Goal: Task Accomplishment & Management: Use online tool/utility

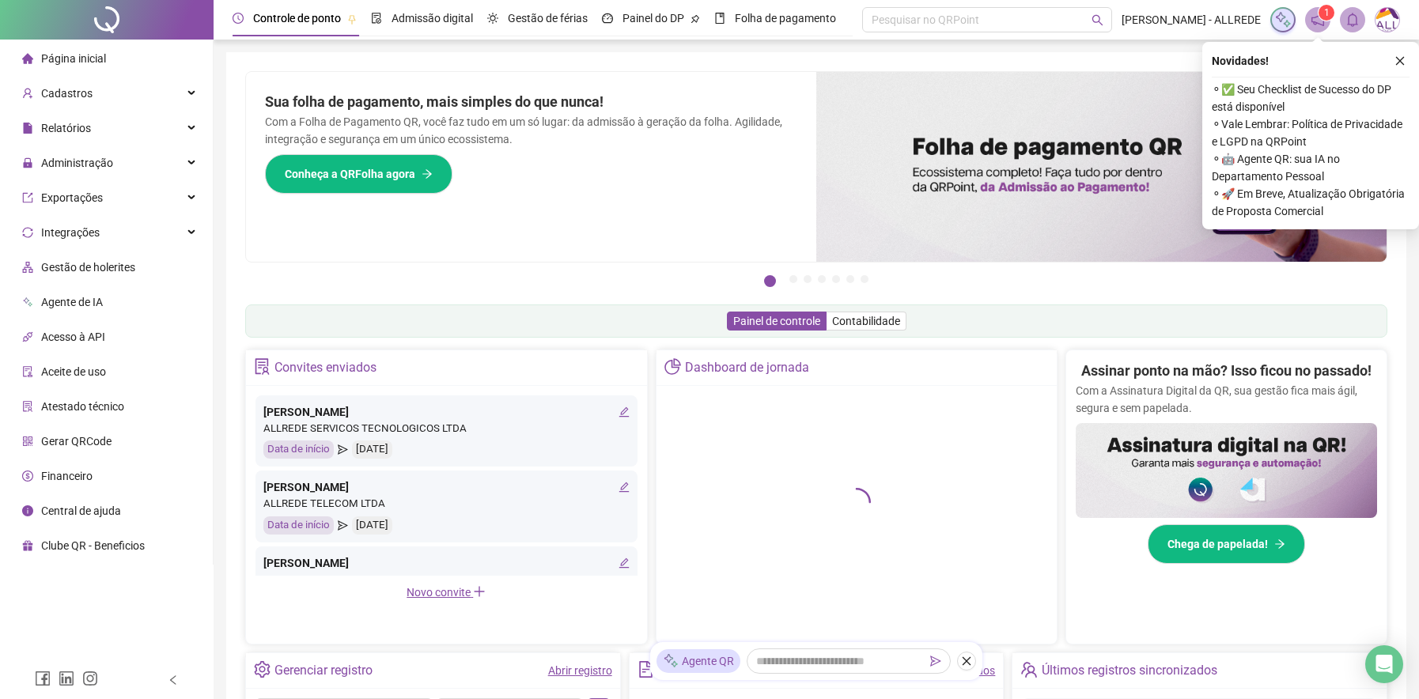
click at [57, 439] on span "Gerar QRCode" at bounding box center [76, 441] width 70 height 13
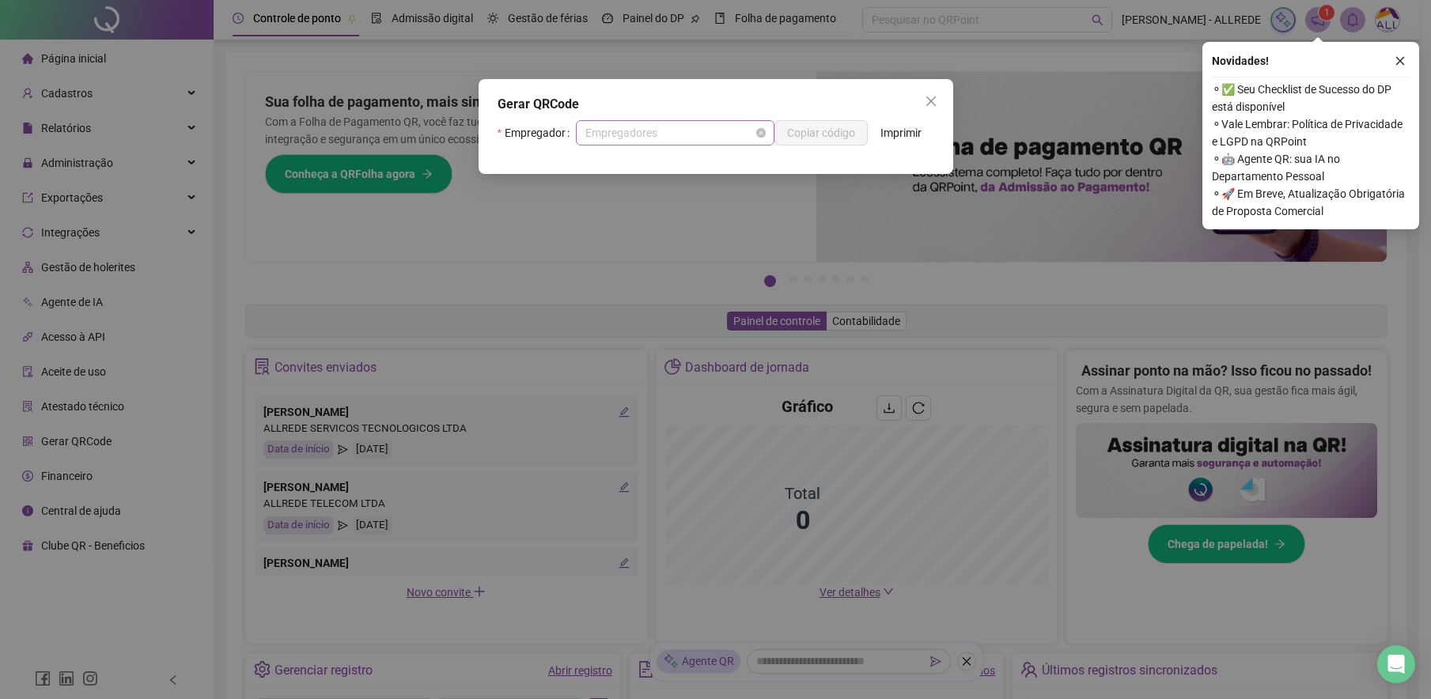
click at [659, 134] on span "Empregadores" at bounding box center [675, 133] width 180 height 24
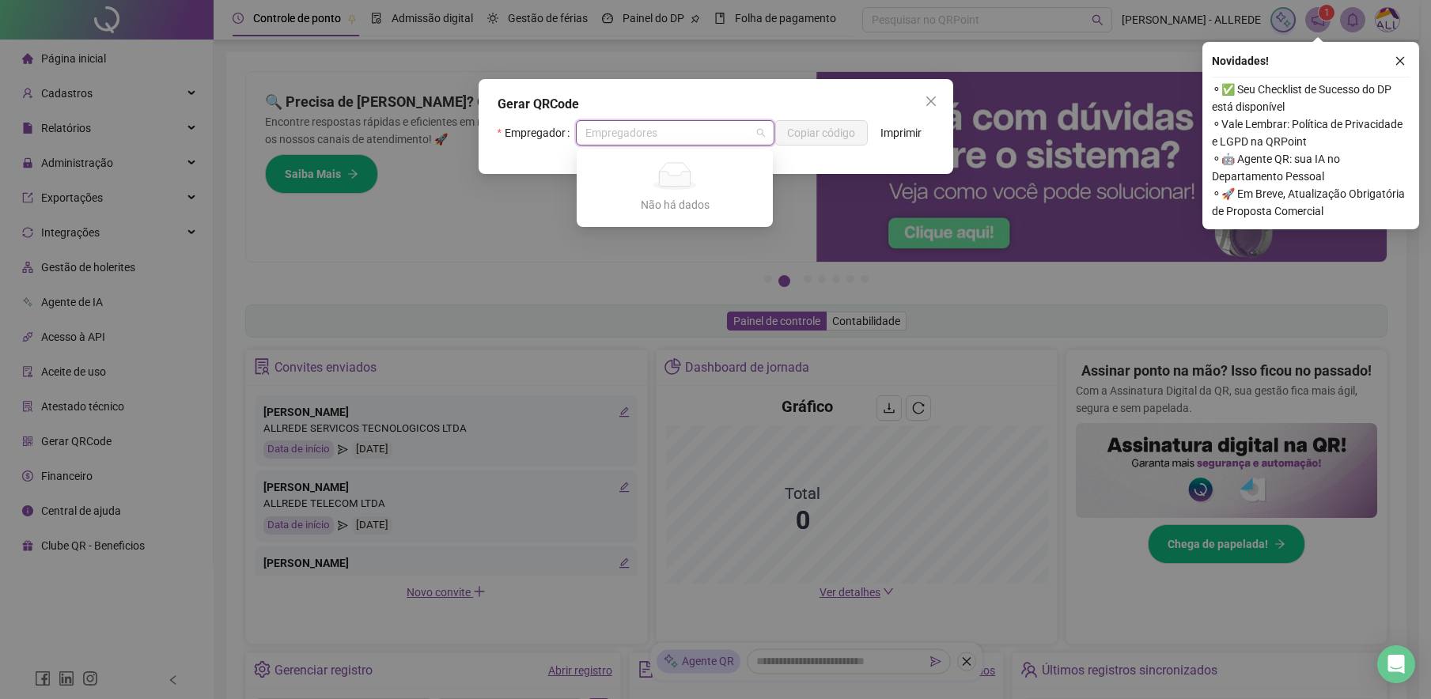
click at [713, 91] on div "Gerar QRCode Empregador Empregadores Copiar código Imprimir" at bounding box center [716, 126] width 475 height 95
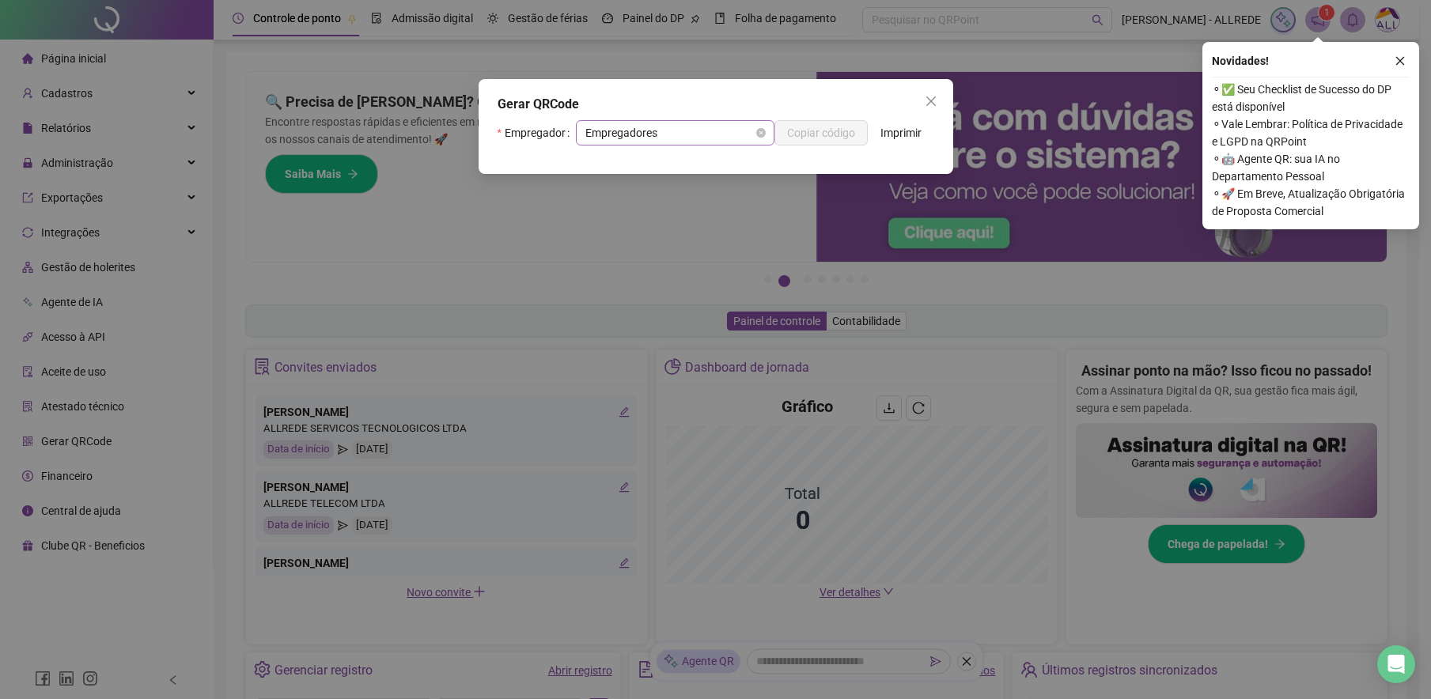
click at [681, 127] on span "Empregadores" at bounding box center [675, 133] width 180 height 24
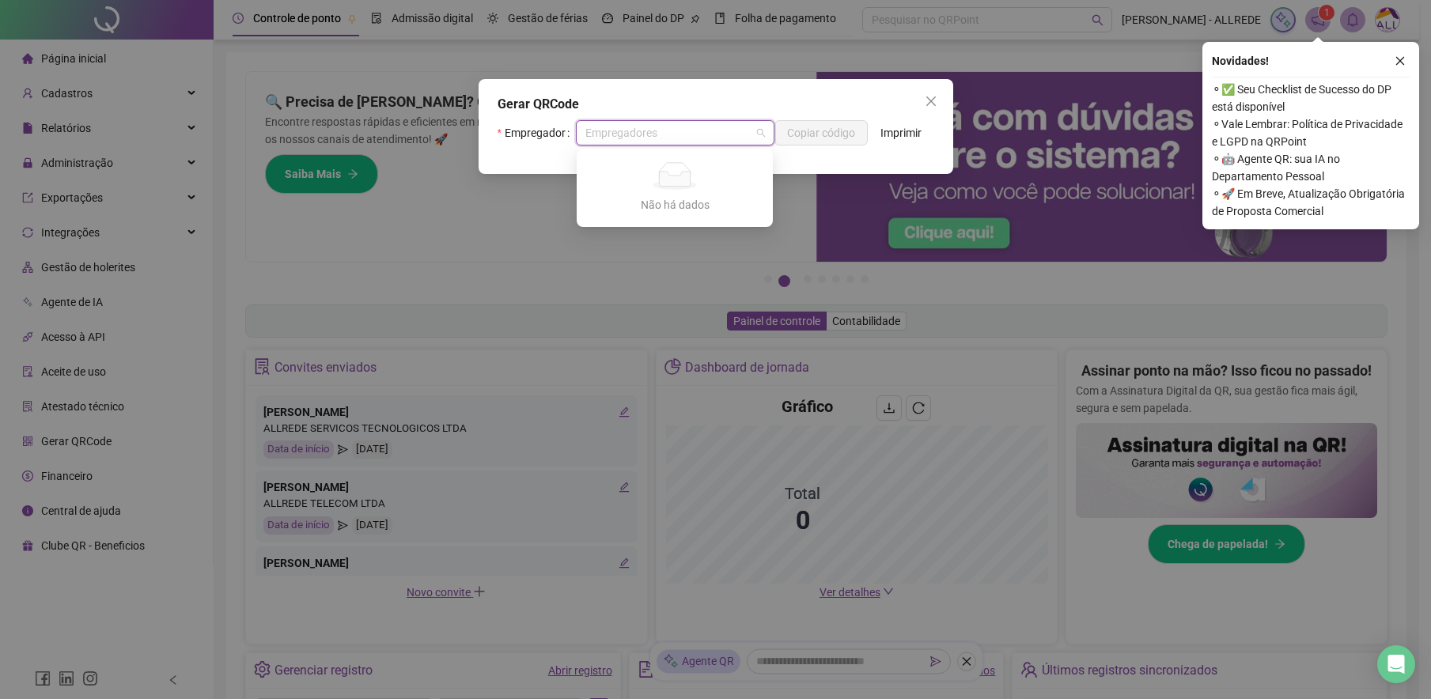
click at [680, 208] on div "Não há dados" at bounding box center [675, 204] width 158 height 17
type input "***"
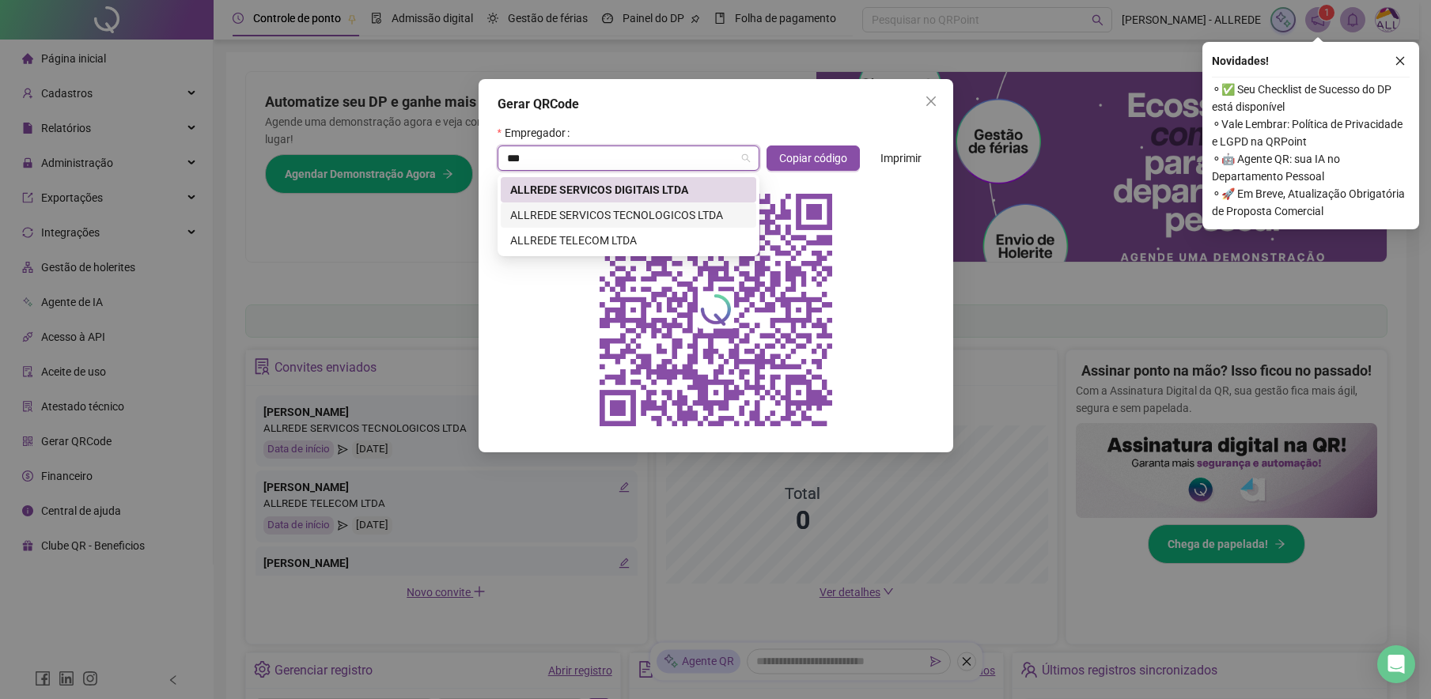
click at [556, 210] on div "ALLREDE SERVICOS TECNOLOGICOS LTDA" at bounding box center [628, 214] width 237 height 17
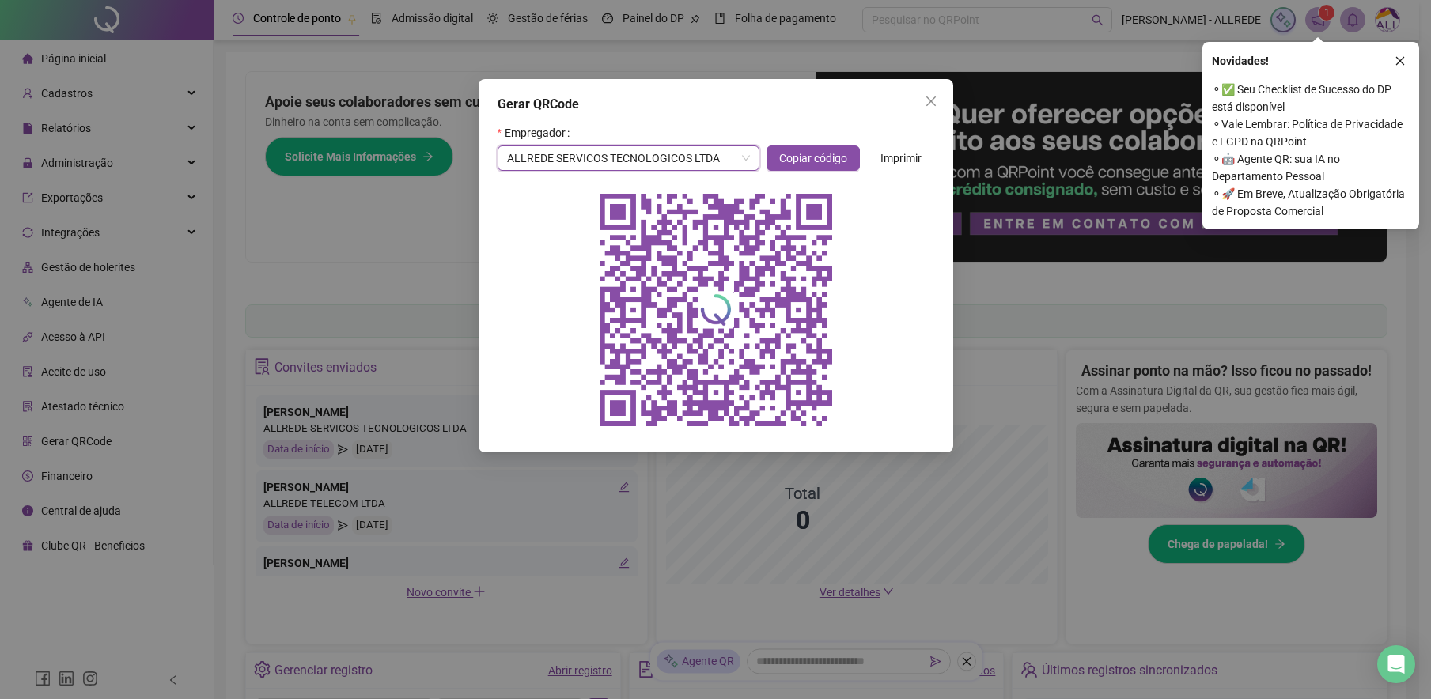
click at [890, 156] on span "Imprimir" at bounding box center [901, 158] width 41 height 17
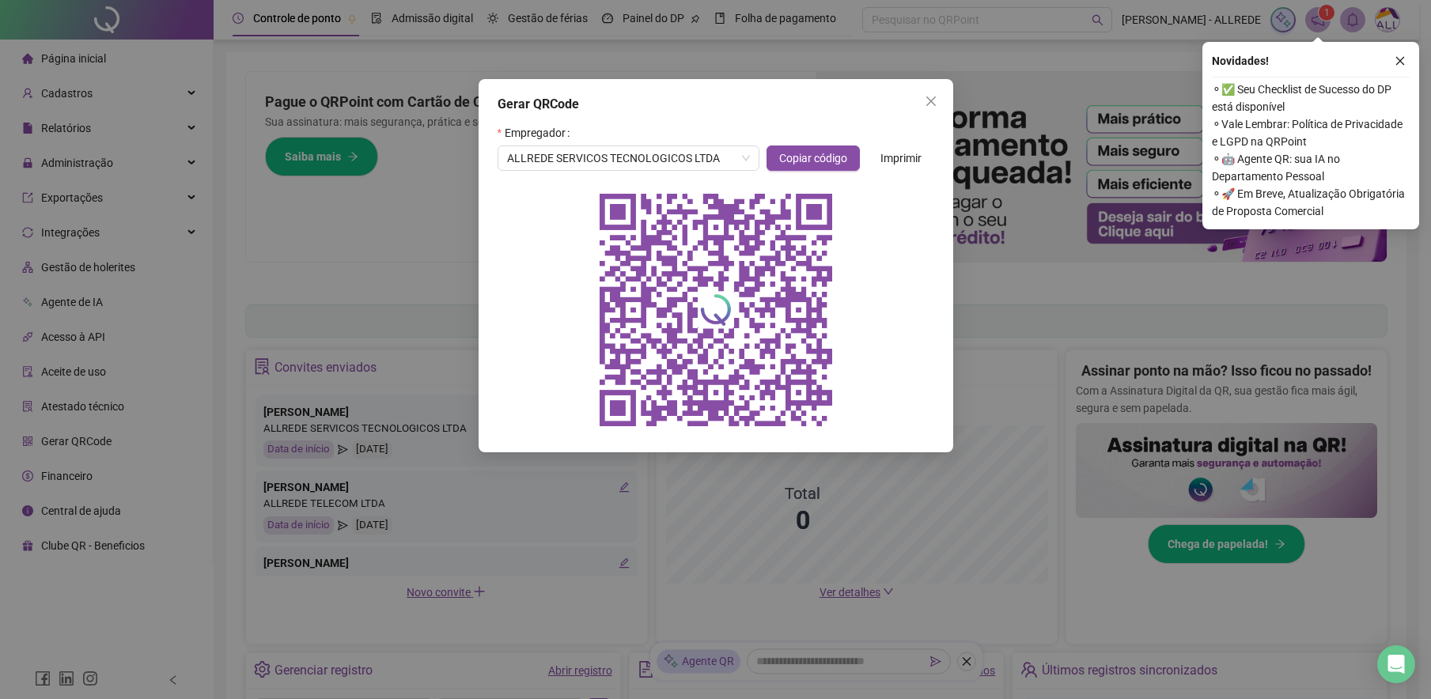
click at [930, 97] on icon "close" at bounding box center [931, 101] width 13 height 13
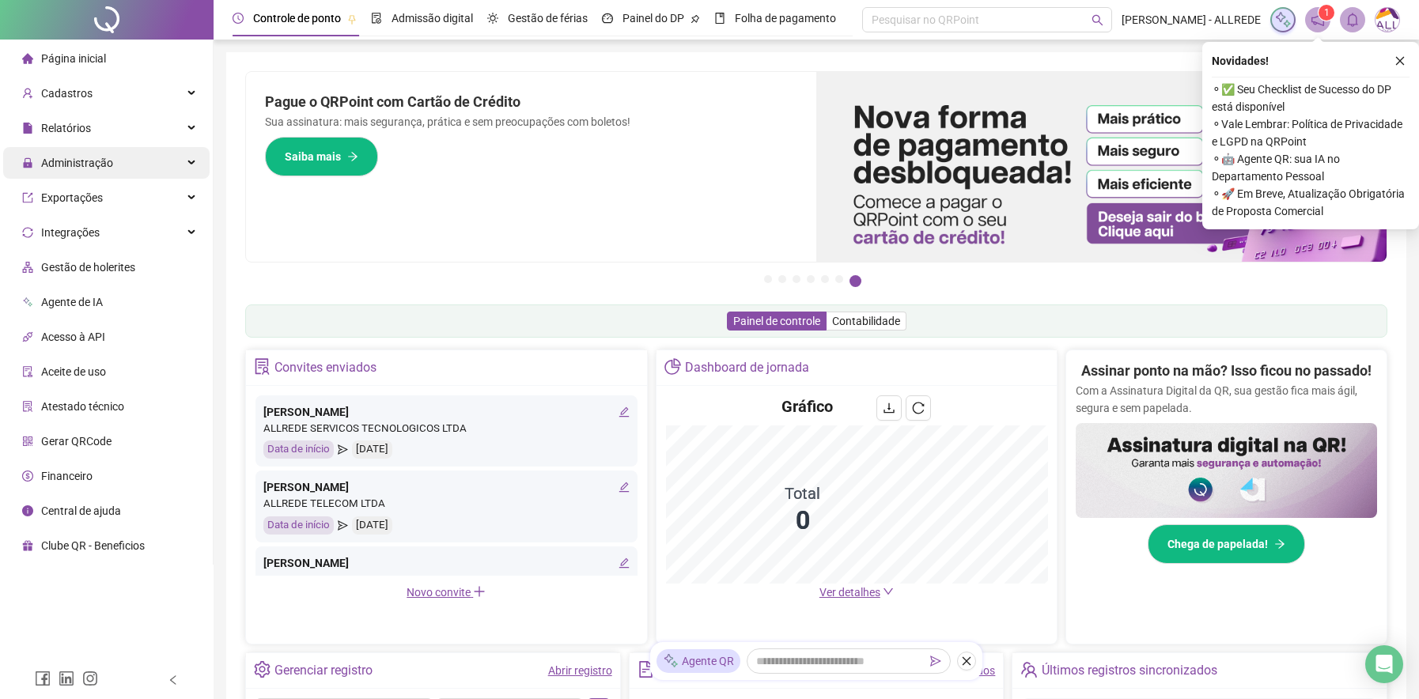
click at [62, 169] on span "Administração" at bounding box center [77, 163] width 72 height 13
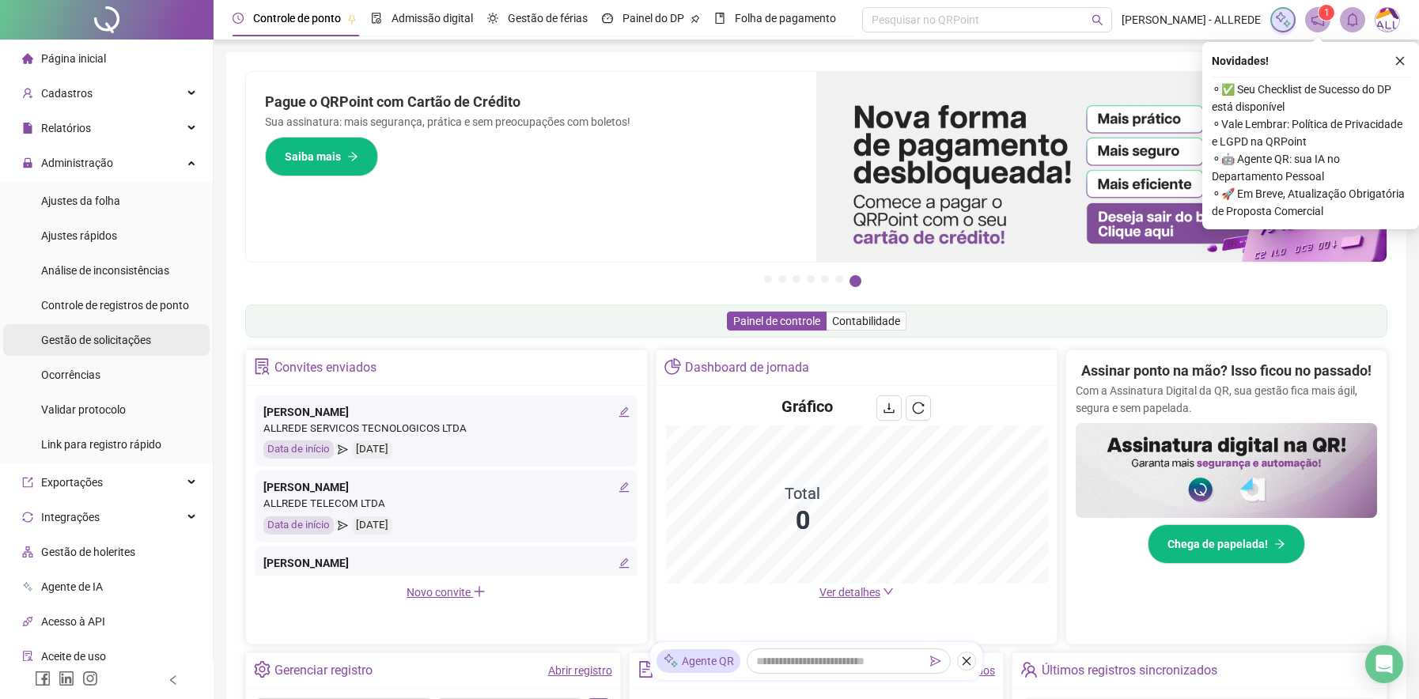
click at [100, 338] on span "Gestão de solicitações" at bounding box center [96, 340] width 110 height 13
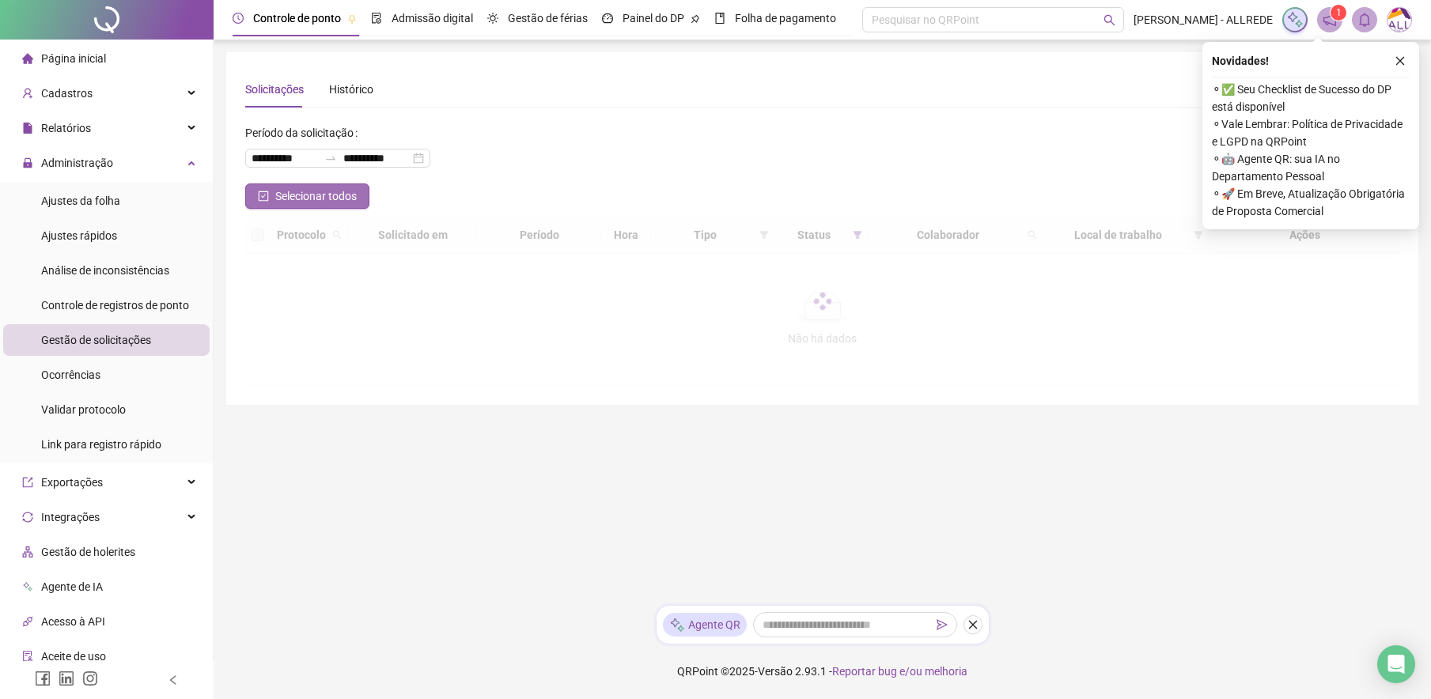
click at [291, 193] on span "Selecionar todos" at bounding box center [315, 195] width 81 height 17
click at [1403, 56] on icon "close" at bounding box center [1400, 60] width 11 height 11
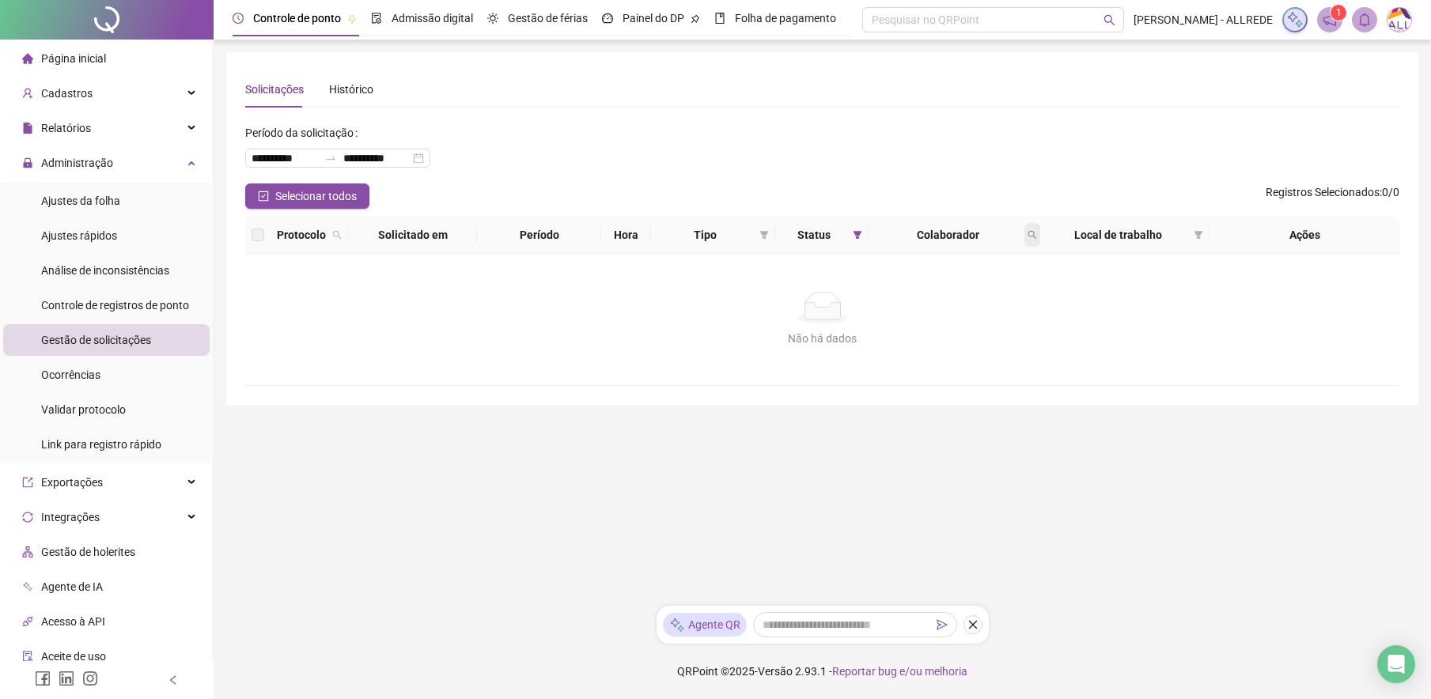
click at [1037, 233] on span at bounding box center [1033, 235] width 16 height 24
click at [950, 267] on input "text" at bounding box center [958, 268] width 149 height 25
type input "*********"
click at [913, 299] on span "Buscar" at bounding box center [928, 297] width 35 height 17
click at [1407, 19] on img at bounding box center [1400, 20] width 24 height 24
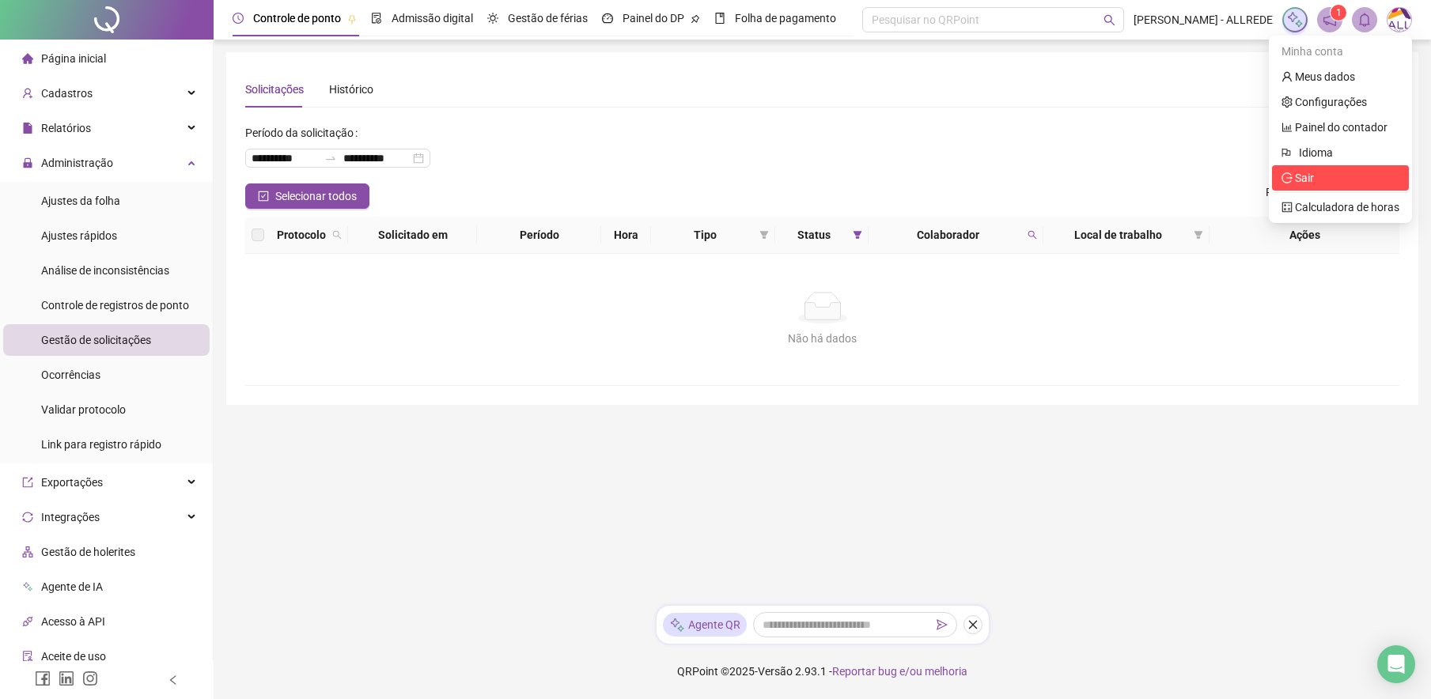
click at [1333, 178] on span "Sair" at bounding box center [1341, 177] width 118 height 17
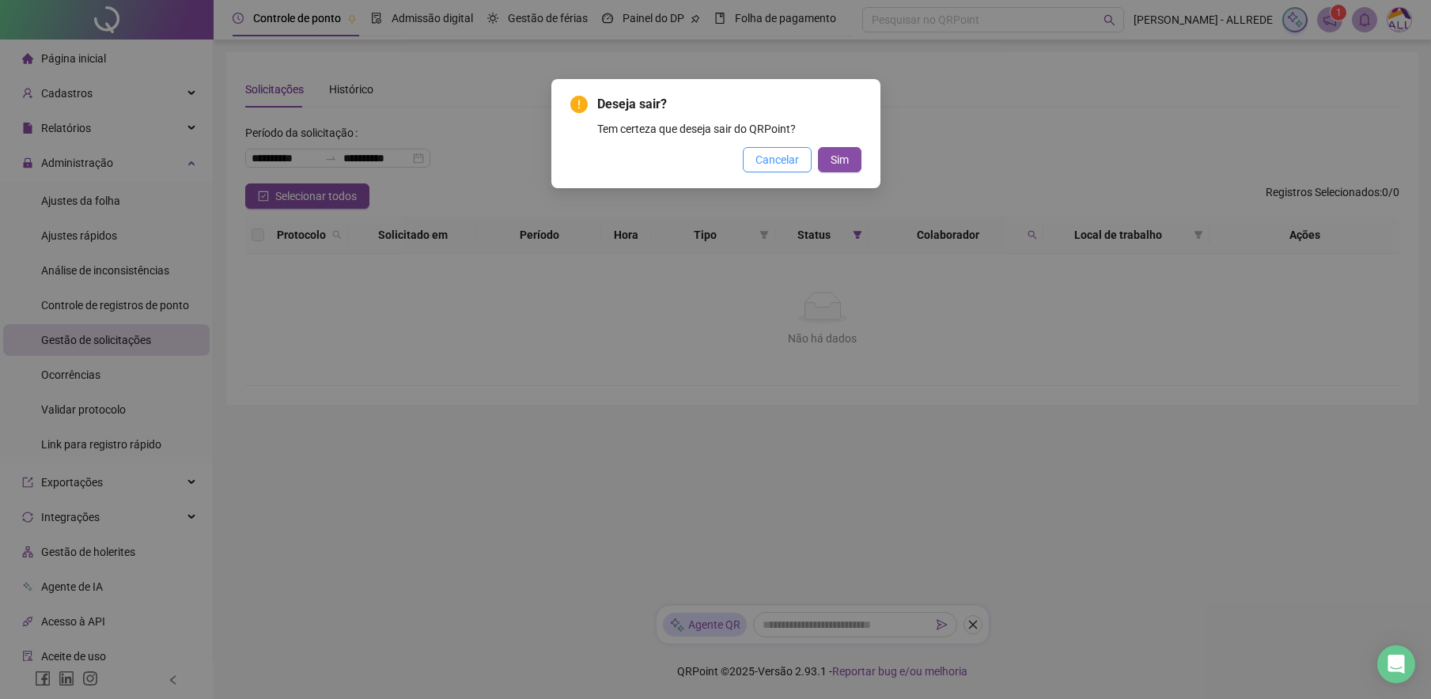
click at [772, 159] on span "Cancelar" at bounding box center [778, 159] width 44 height 17
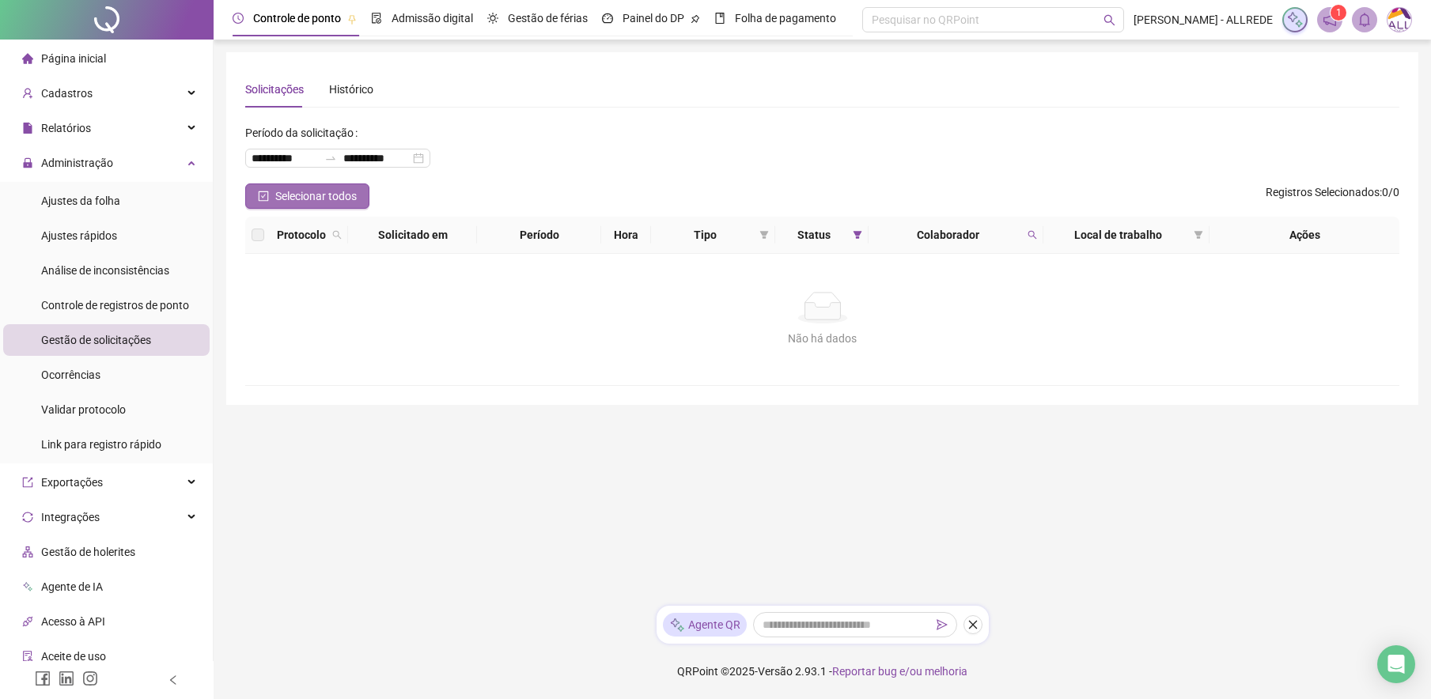
click at [313, 195] on span "Selecionar todos" at bounding box center [315, 195] width 81 height 17
click at [1018, 233] on span "Colaborador" at bounding box center [948, 234] width 146 height 17
click at [1029, 233] on icon "search" at bounding box center [1032, 234] width 9 height 9
click at [1000, 301] on span "Limpar" at bounding box center [997, 298] width 35 height 17
click at [620, 354] on div "Não há dados Não há dados" at bounding box center [822, 319] width 1154 height 131
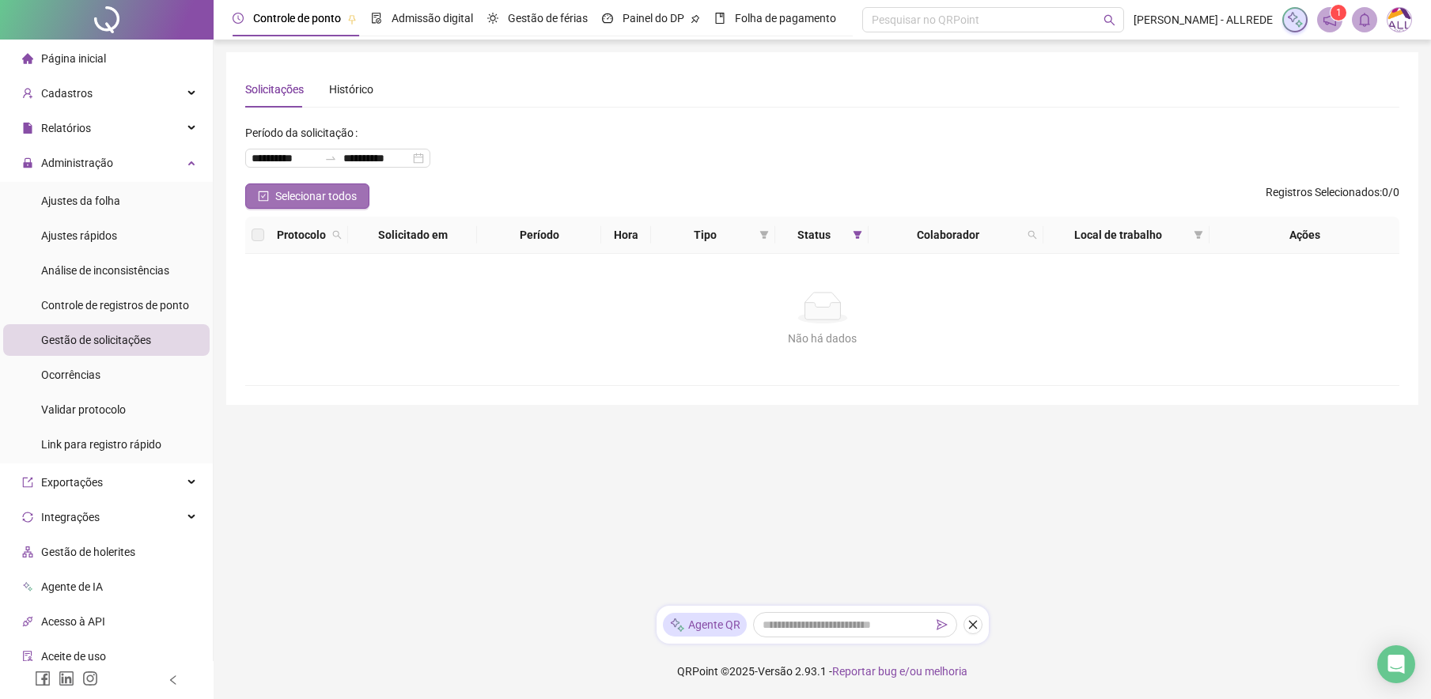
click at [320, 197] on span "Selecionar todos" at bounding box center [315, 195] width 81 height 17
click at [1343, 475] on main "**********" at bounding box center [822, 322] width 1192 height 541
click at [51, 122] on span "Relatórios" at bounding box center [66, 128] width 50 height 13
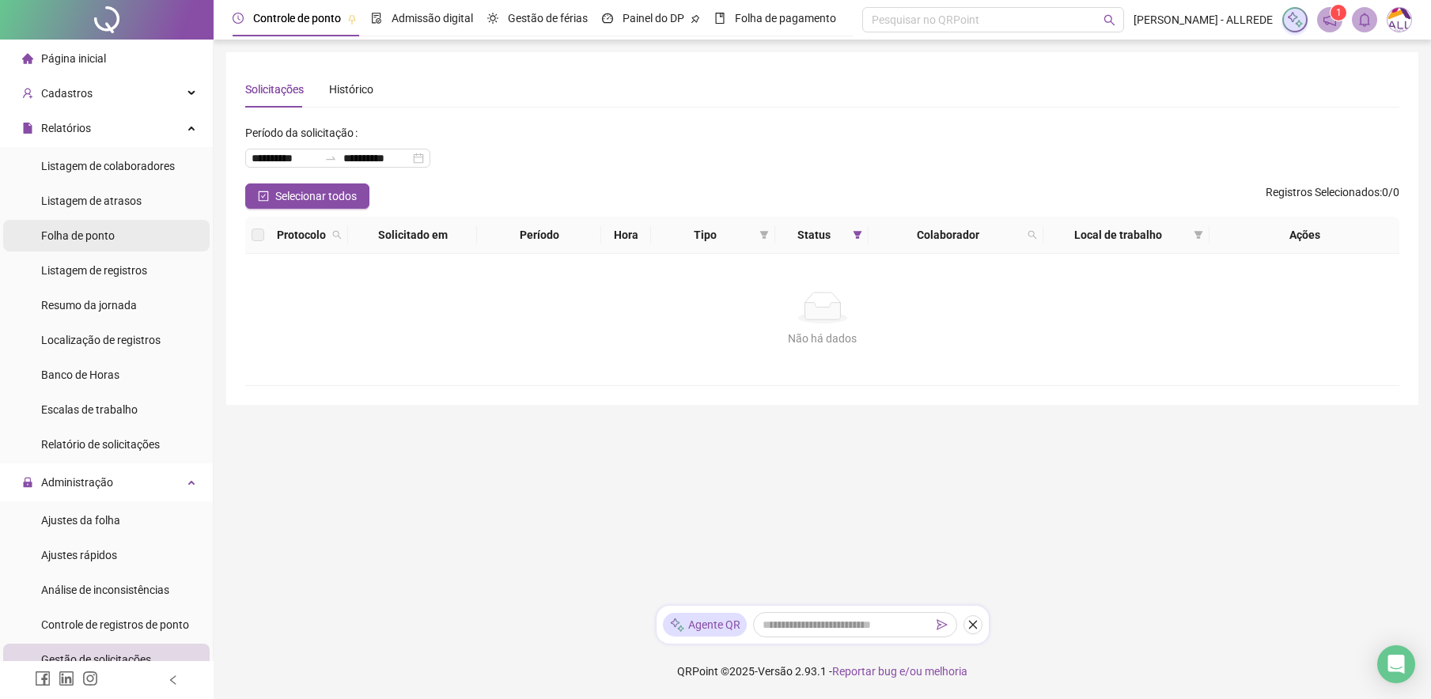
click at [84, 231] on span "Folha de ponto" at bounding box center [78, 235] width 74 height 13
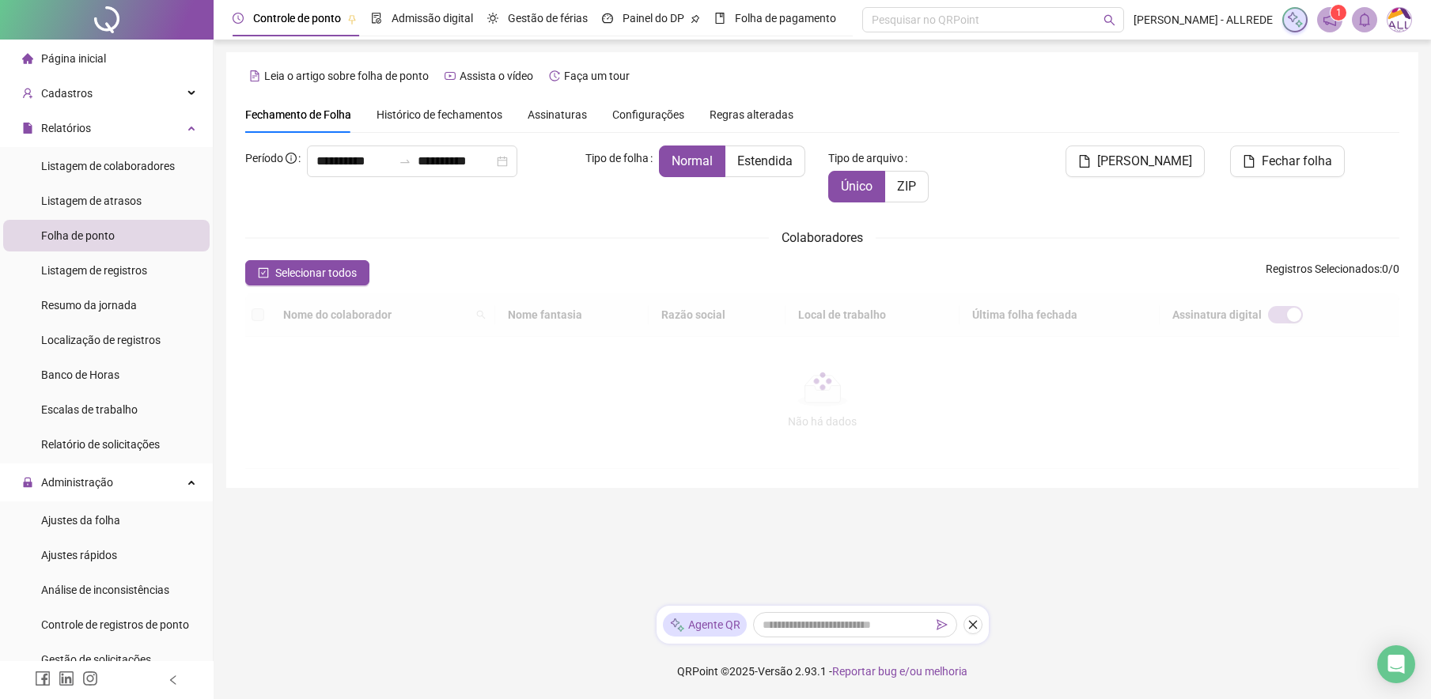
type input "**********"
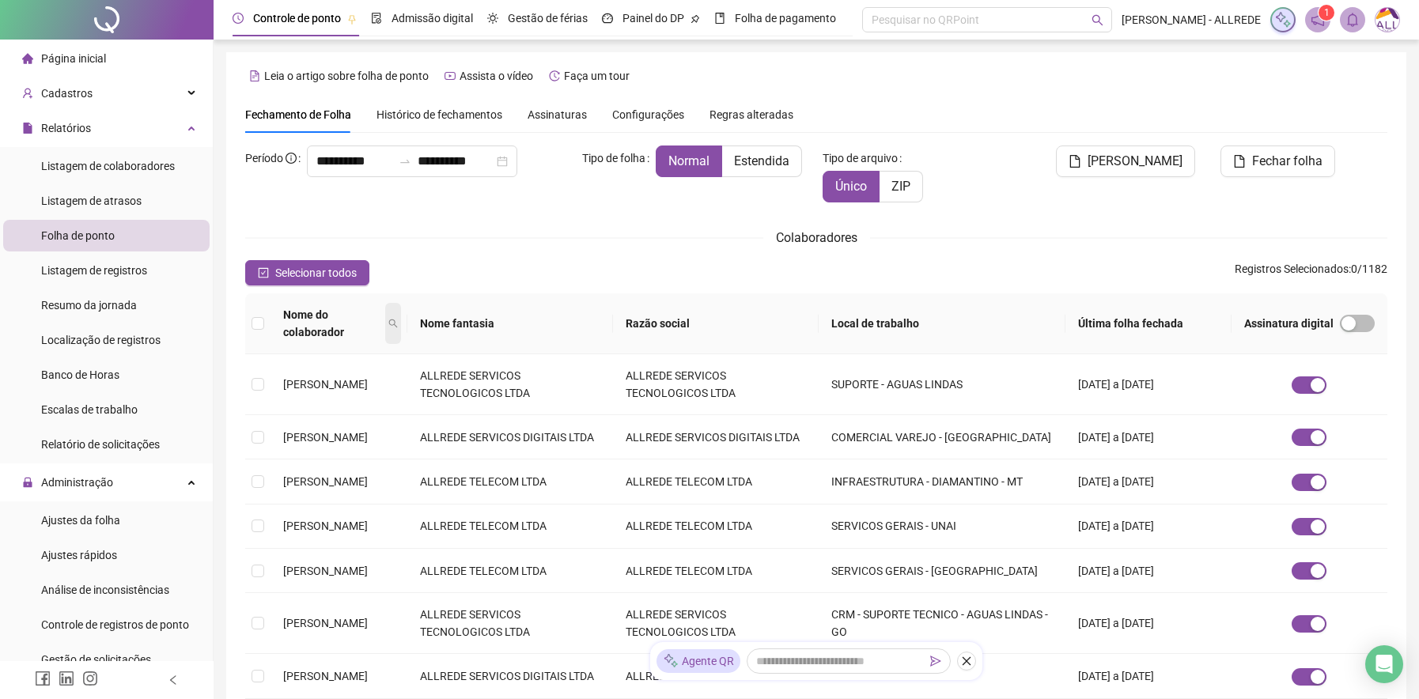
click at [398, 320] on icon "search" at bounding box center [393, 324] width 9 height 9
type input "*********"
click at [324, 365] on span "Buscar" at bounding box center [337, 370] width 35 height 17
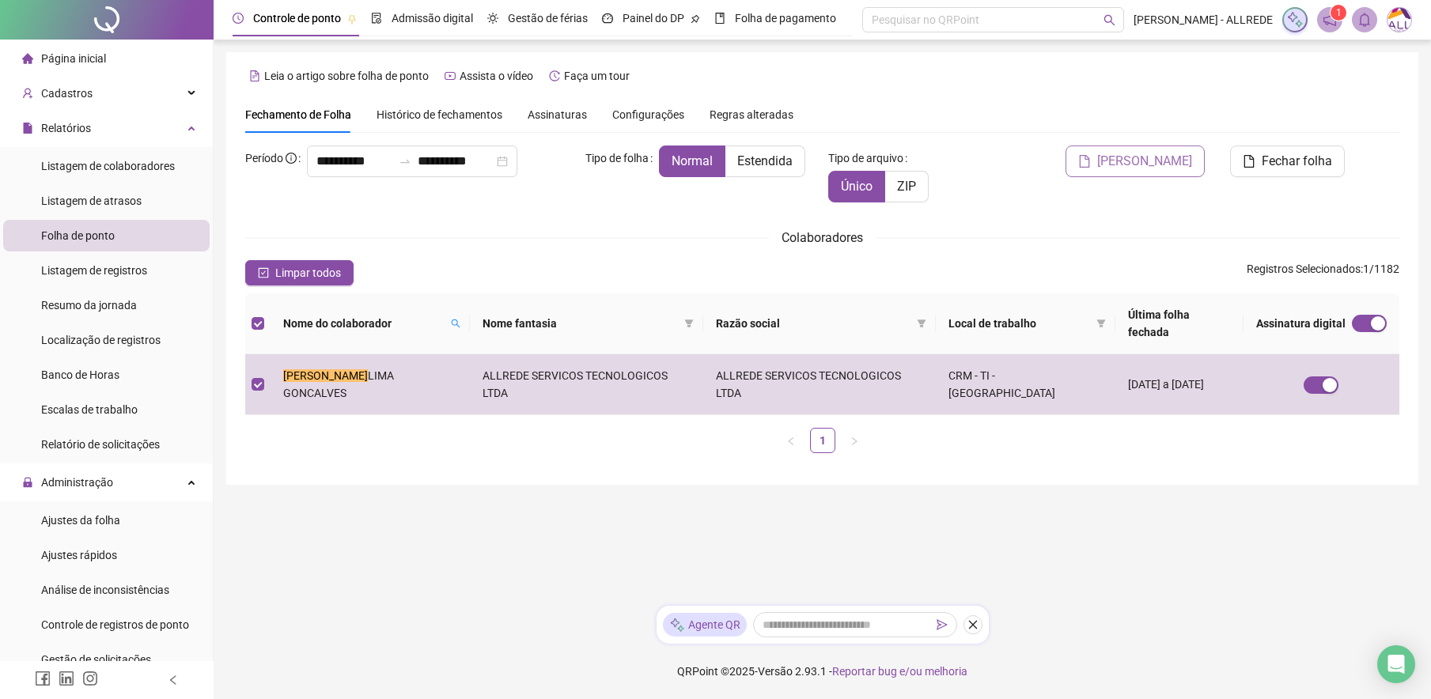
click at [1150, 163] on span "[PERSON_NAME]" at bounding box center [1144, 161] width 95 height 19
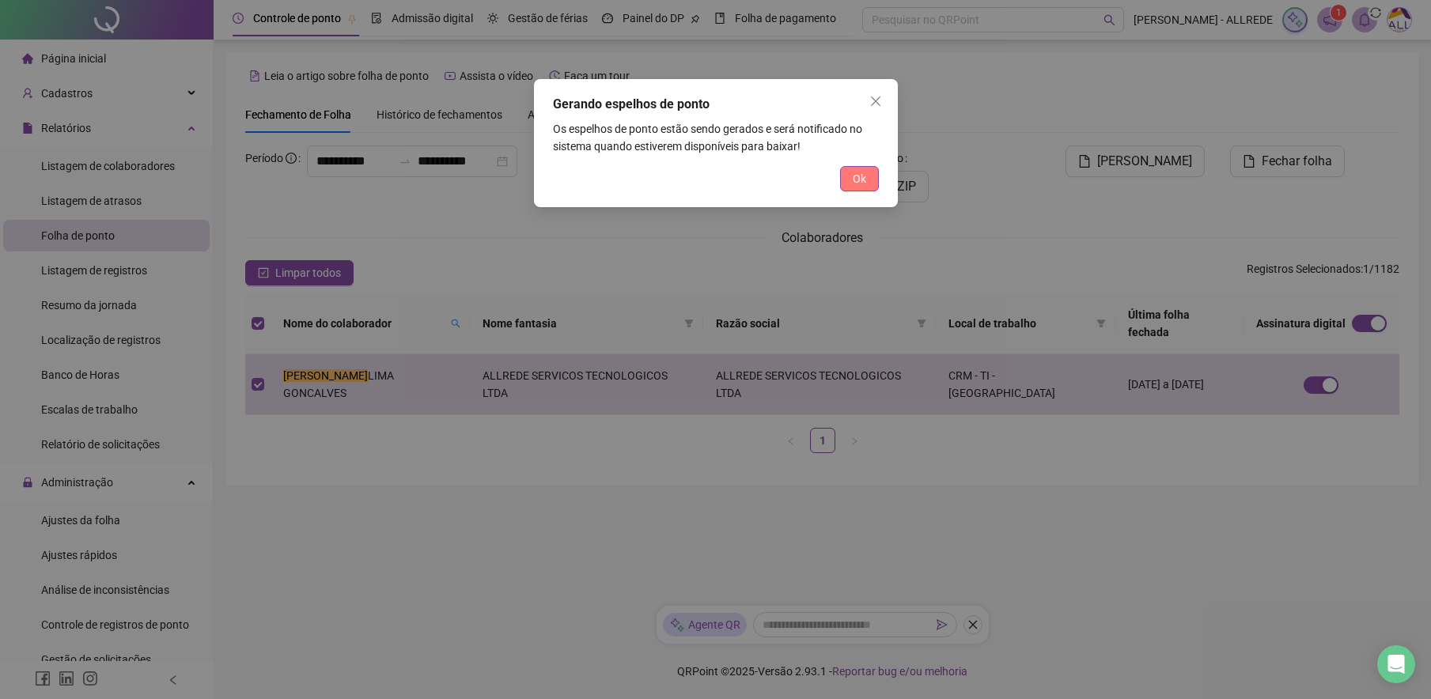
click at [858, 176] on span "Ok" at bounding box center [859, 178] width 13 height 17
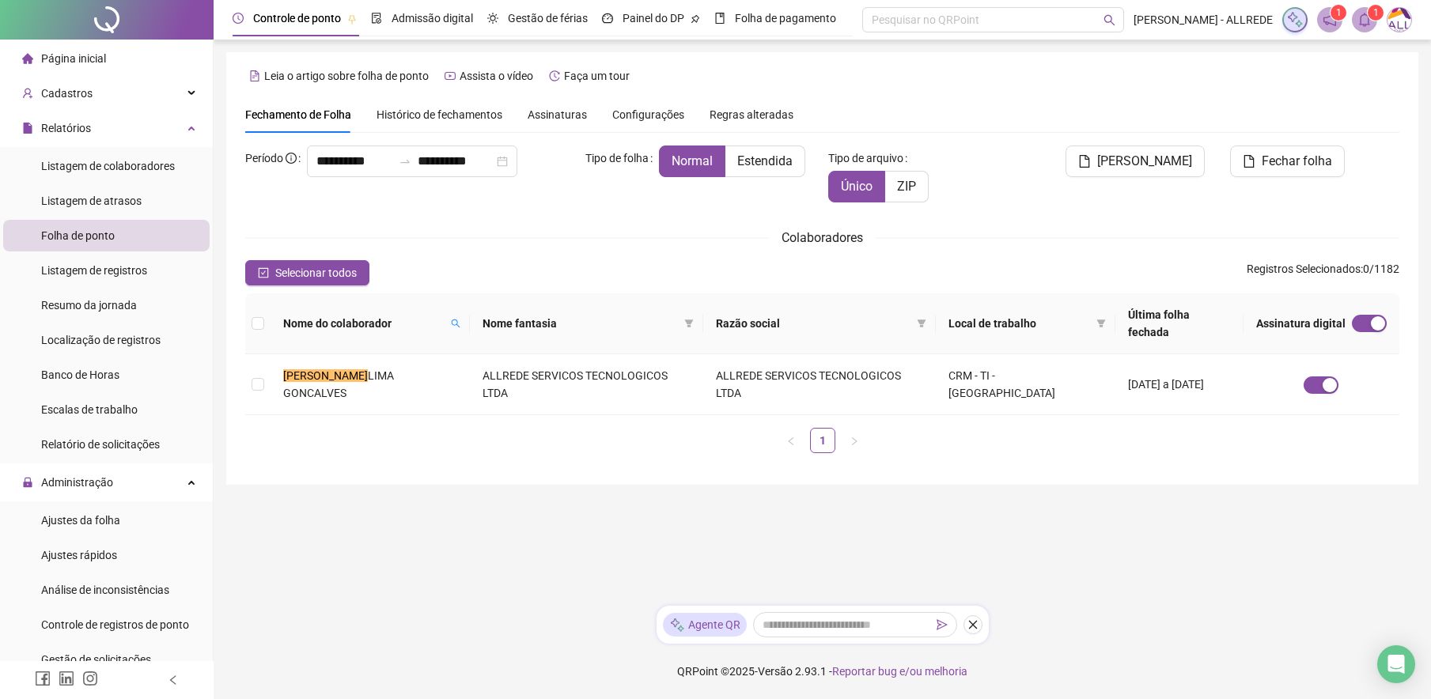
click at [1367, 18] on icon "bell" at bounding box center [1365, 20] width 14 height 14
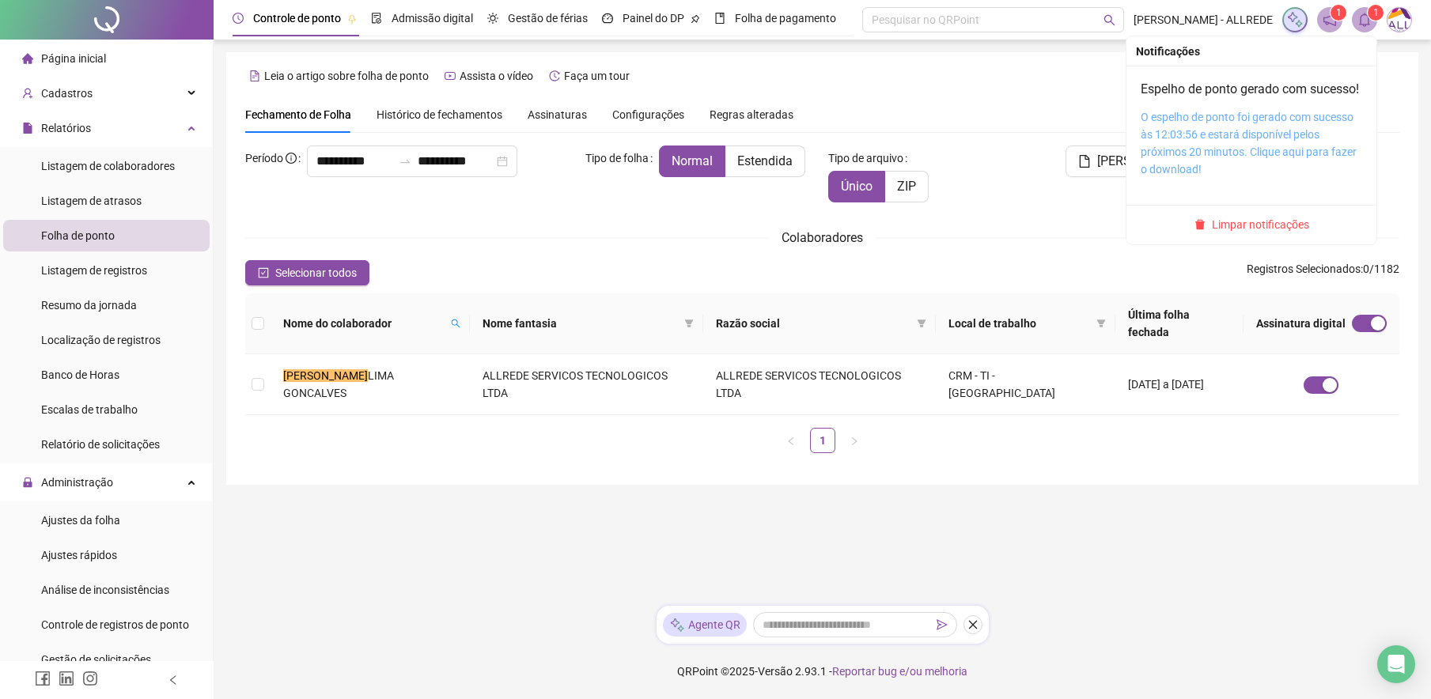
click at [1233, 133] on link "O espelho de ponto foi gerado com sucesso às 12:03:56 e estará disponível pelos…" at bounding box center [1249, 143] width 216 height 65
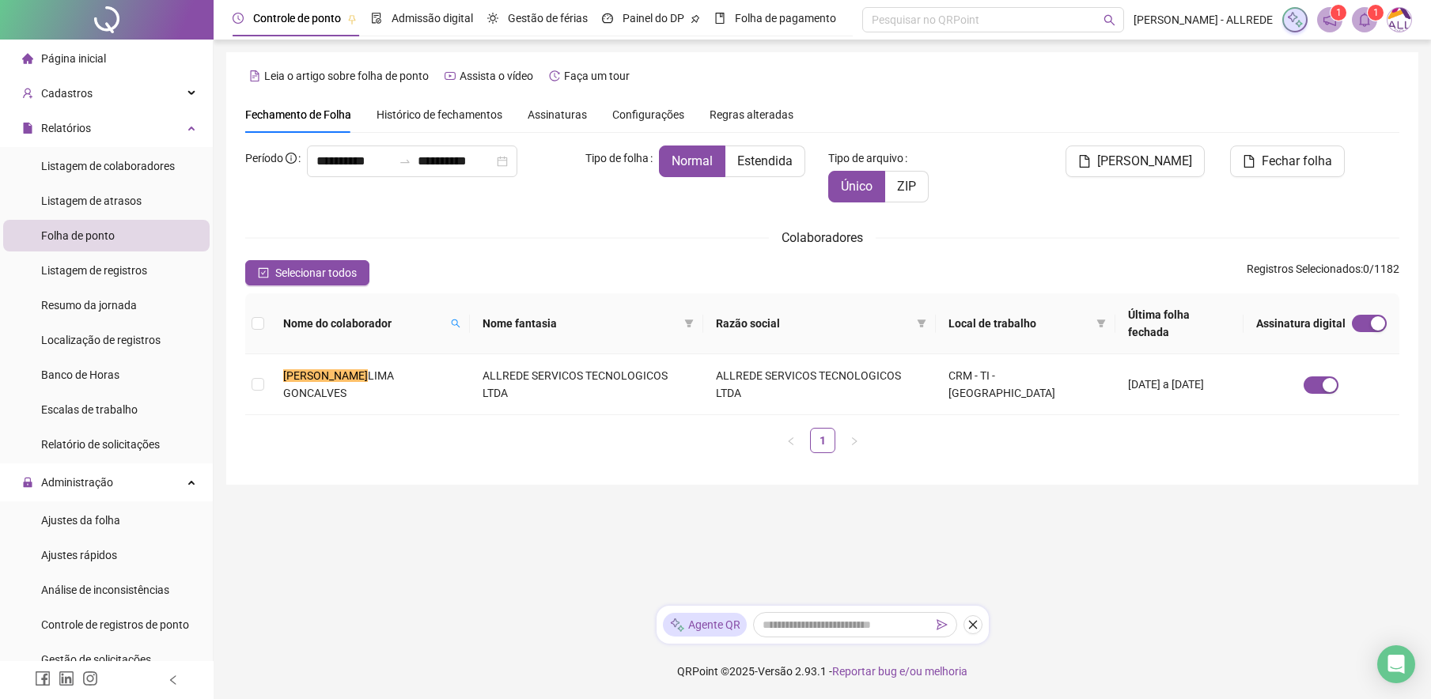
click at [1393, 17] on img at bounding box center [1400, 20] width 24 height 24
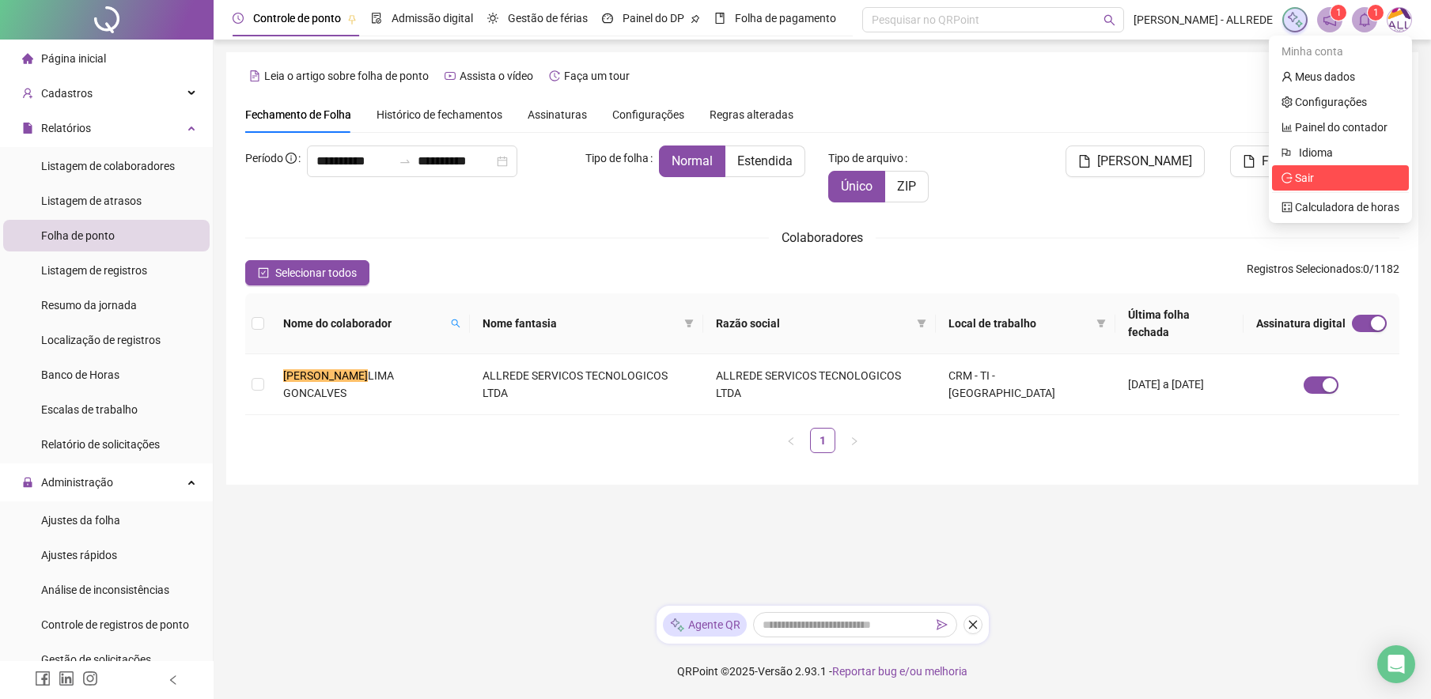
click at [1309, 174] on span "Sair" at bounding box center [1304, 178] width 19 height 13
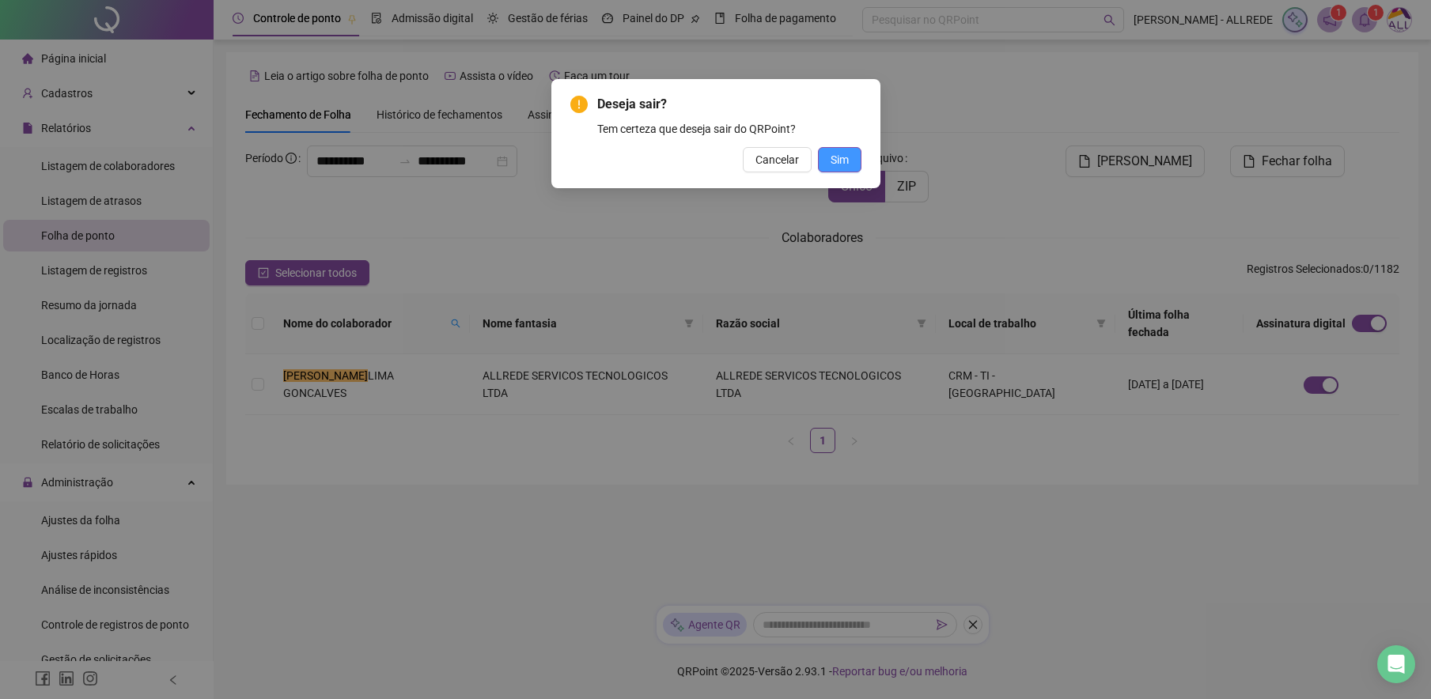
click at [850, 161] on button "Sim" at bounding box center [840, 159] width 44 height 25
